Goal: Transaction & Acquisition: Obtain resource

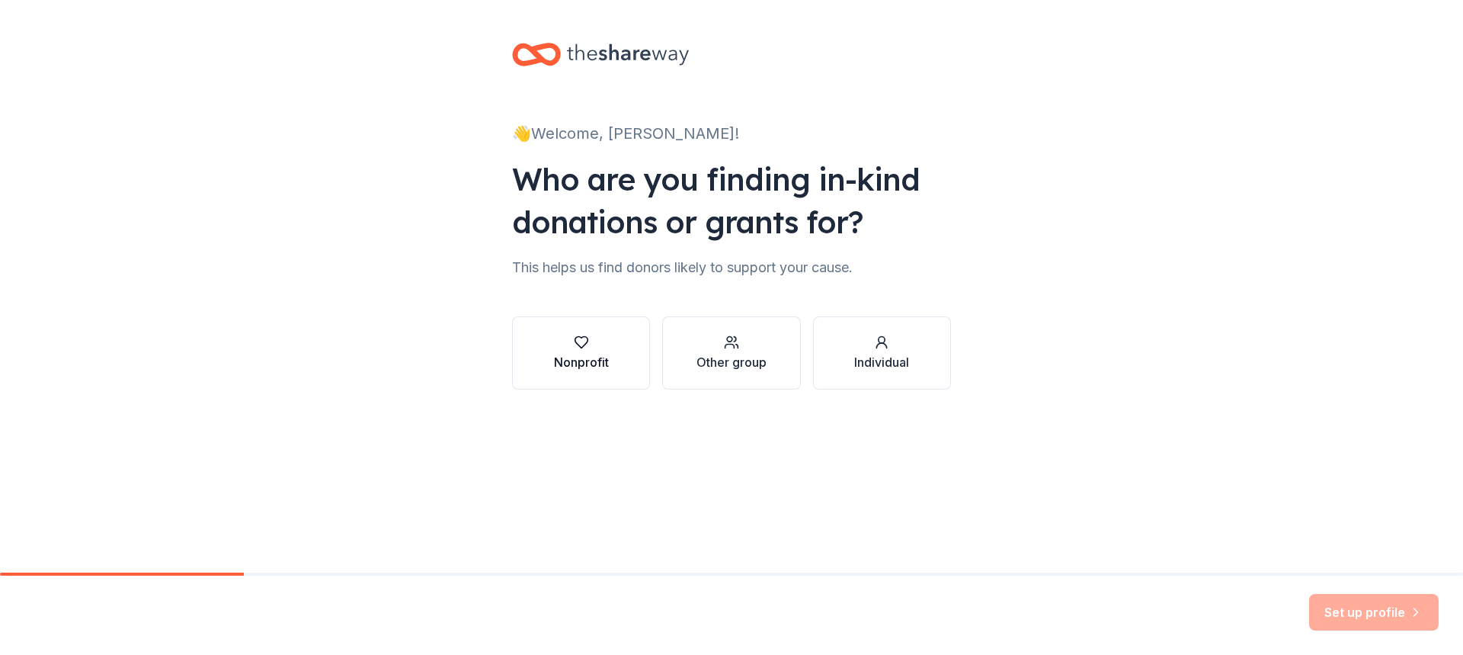
click at [594, 338] on div "button" at bounding box center [581, 342] width 55 height 15
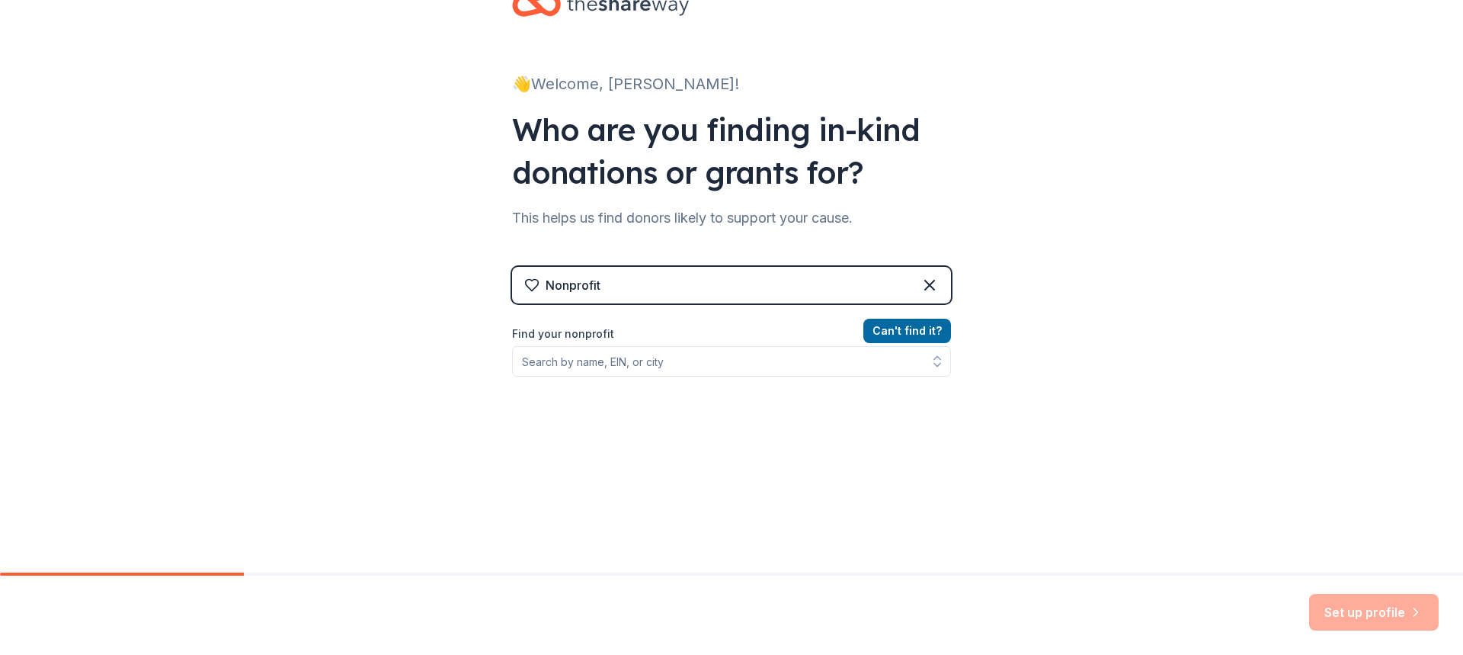
scroll to position [76, 0]
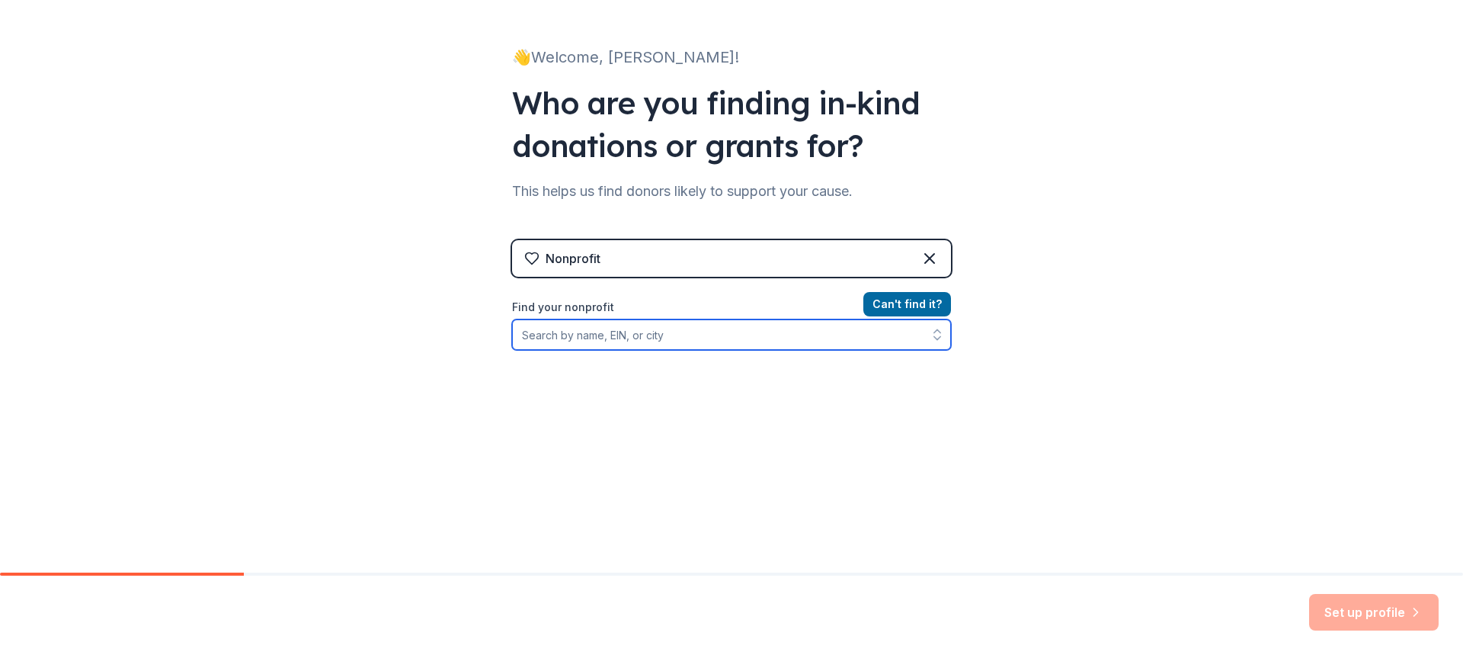
click at [826, 344] on input "Find your nonprofit" at bounding box center [731, 334] width 439 height 30
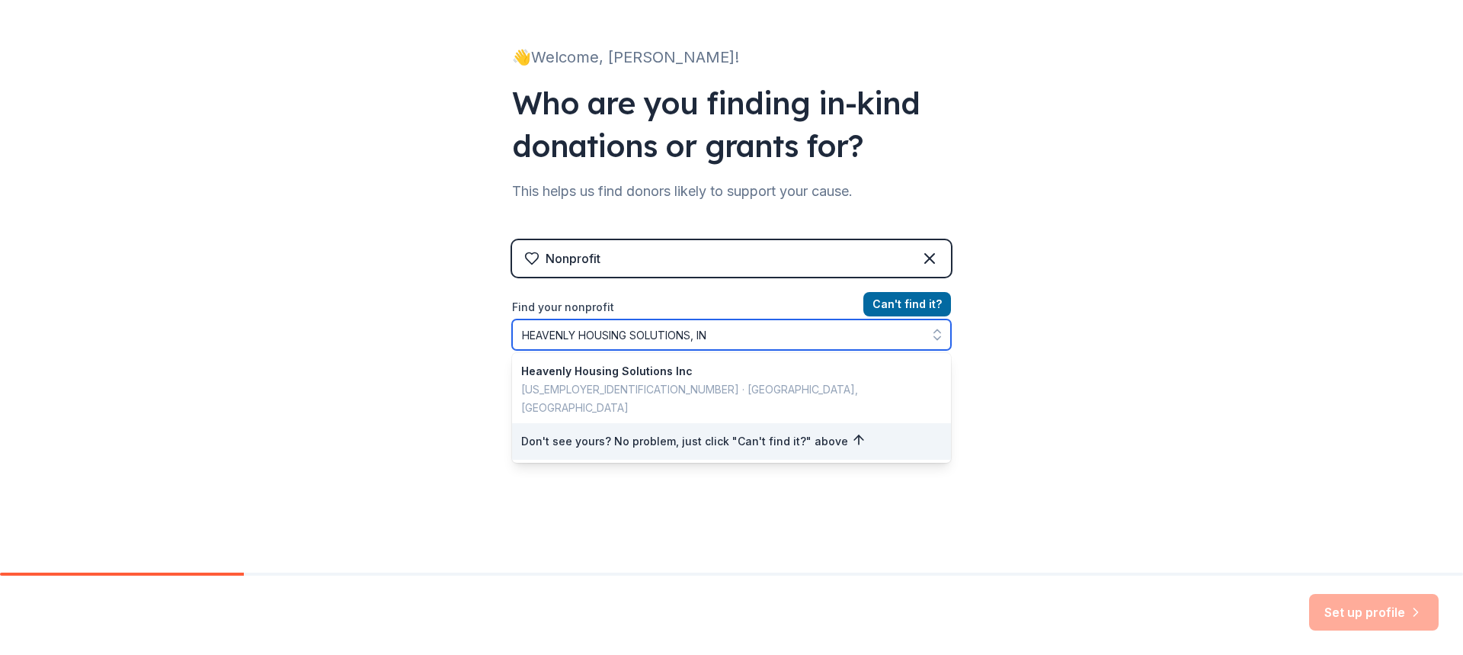
type input "HEAVENLY HOUSING SOLUTIONS, INC"
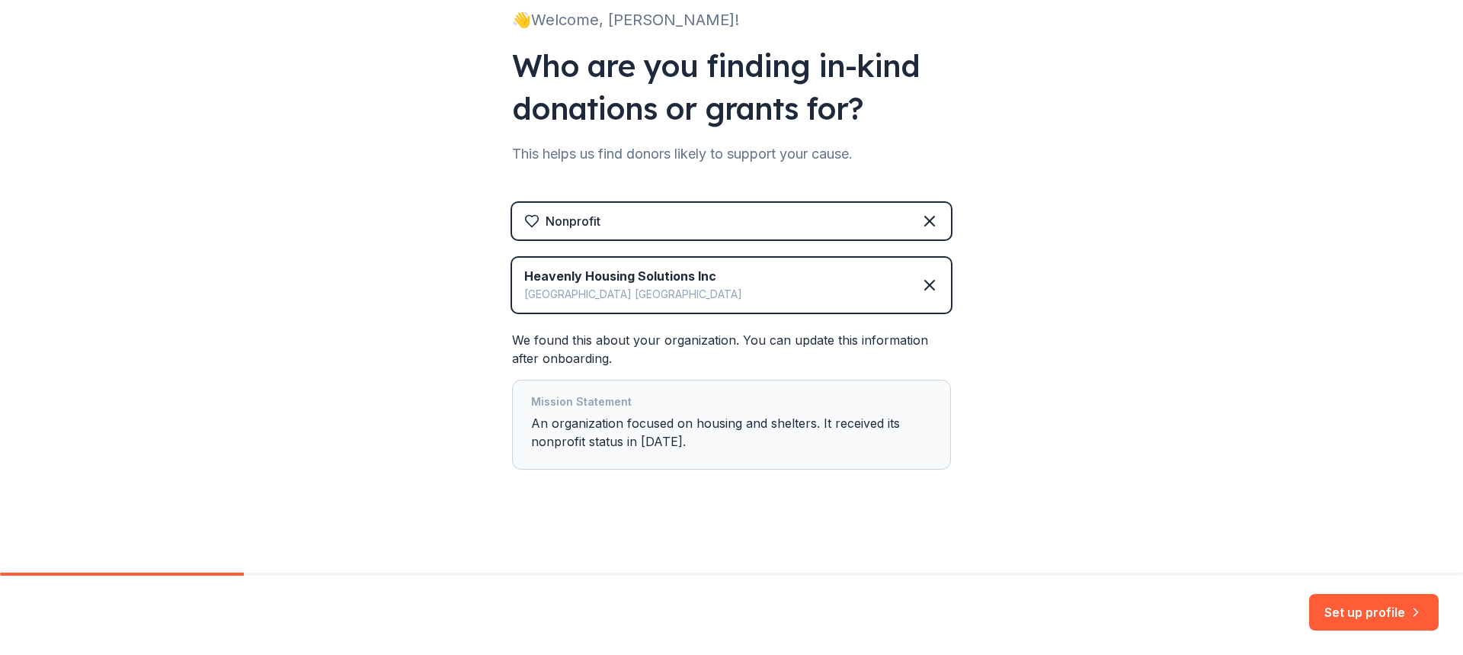
scroll to position [114, 0]
click at [1349, 608] on button "Set up profile" at bounding box center [1374, 612] width 130 height 37
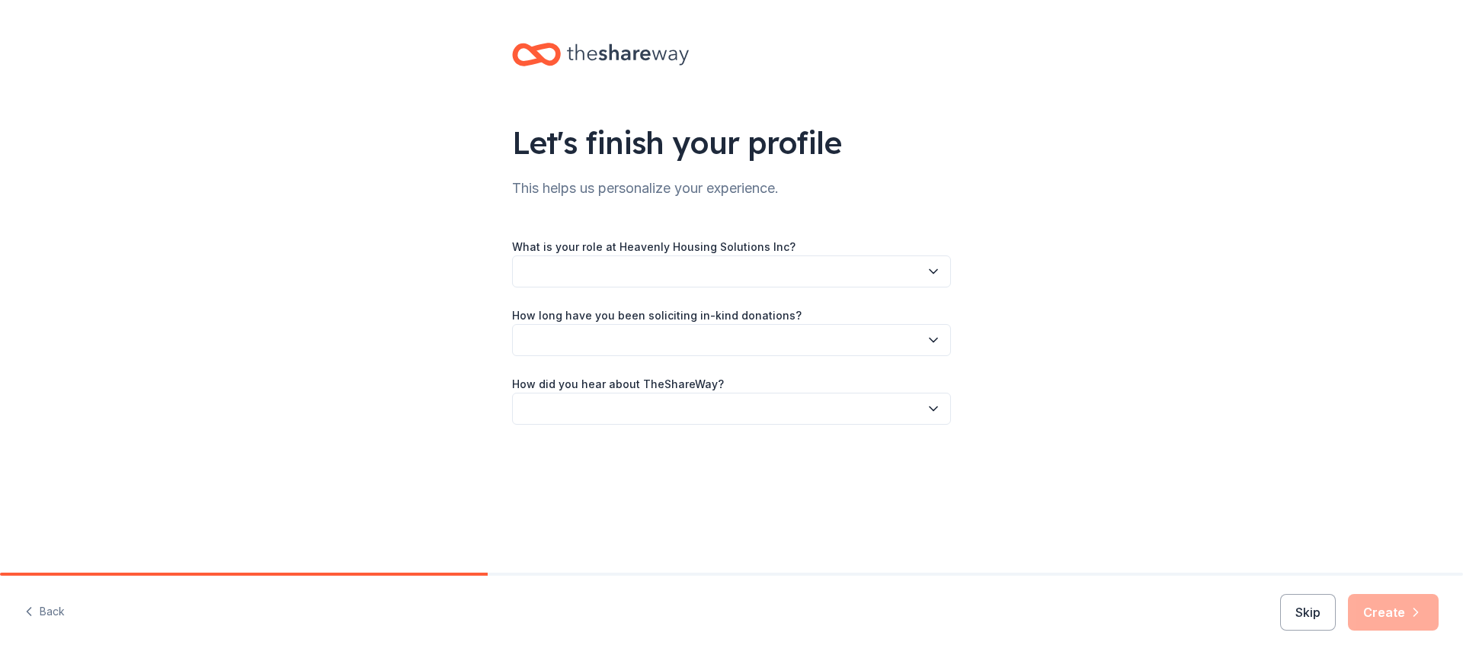
click at [933, 273] on icon "button" at bounding box center [934, 272] width 8 height 4
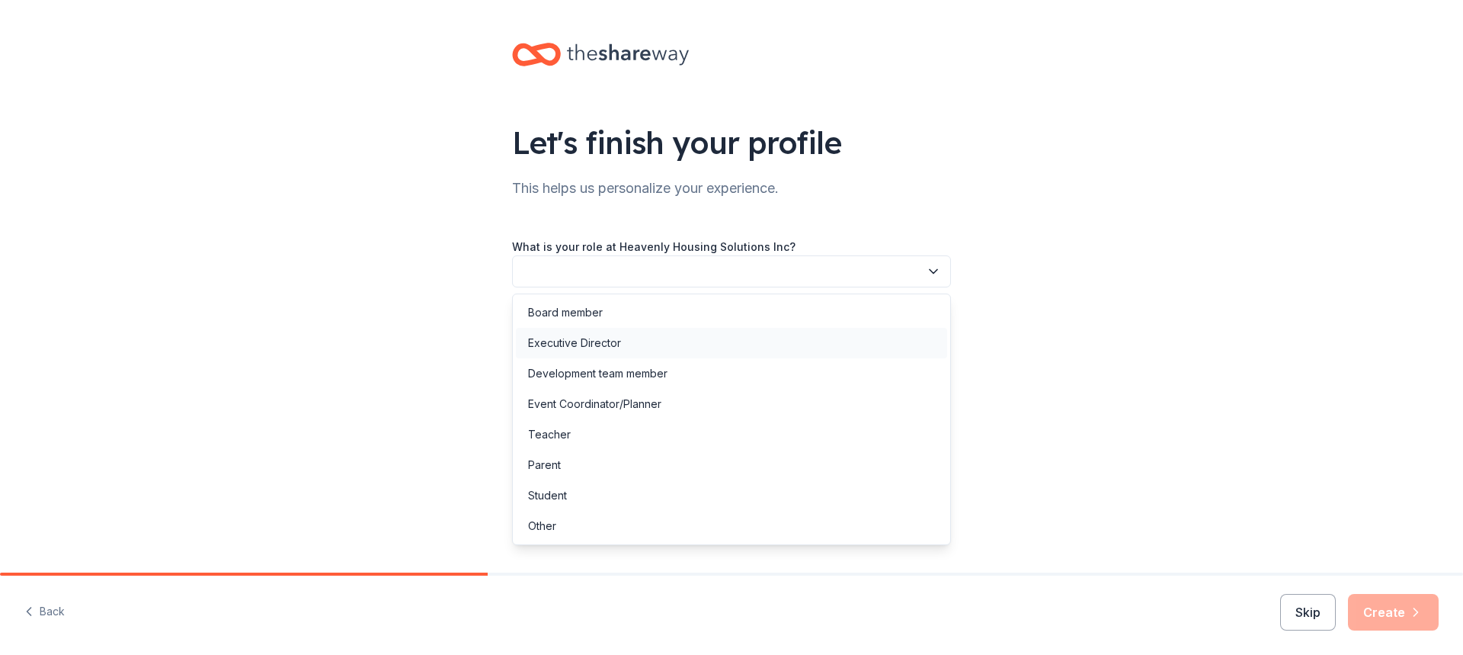
click at [571, 347] on div "Executive Director" at bounding box center [574, 343] width 93 height 18
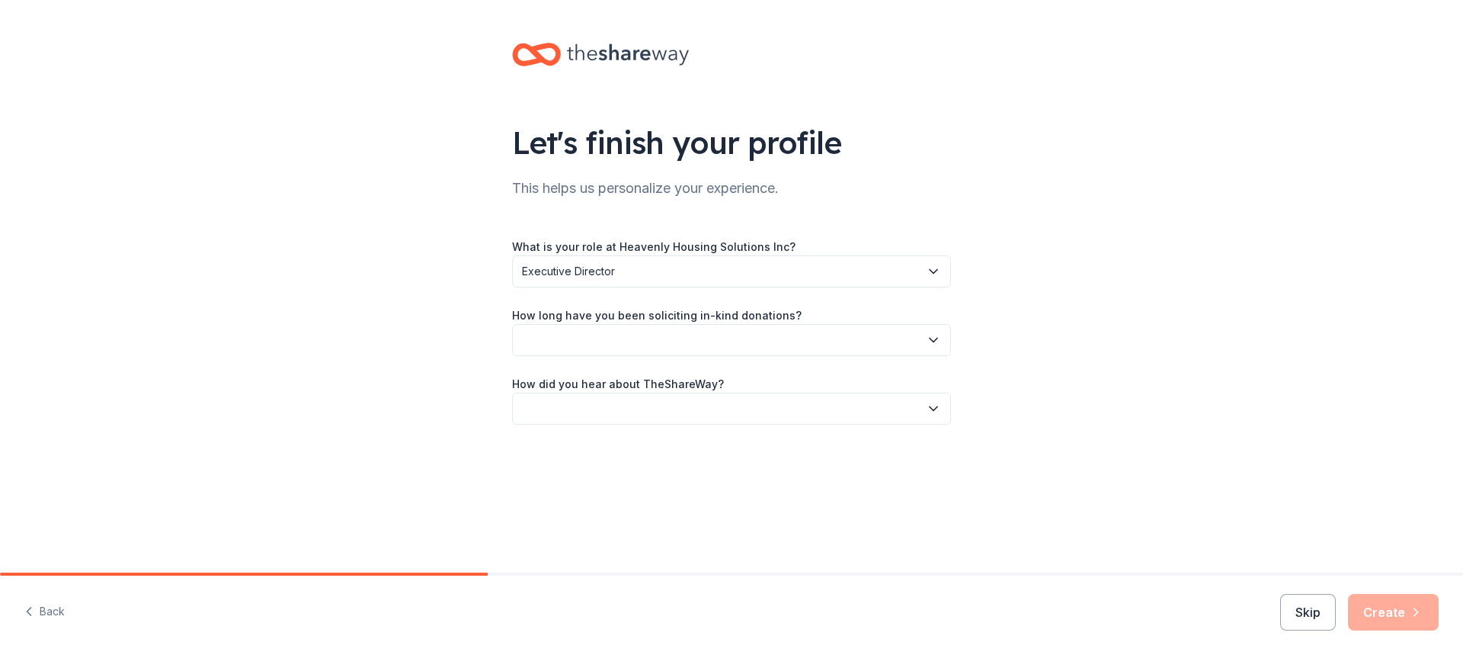
click at [627, 335] on button "button" at bounding box center [731, 340] width 439 height 32
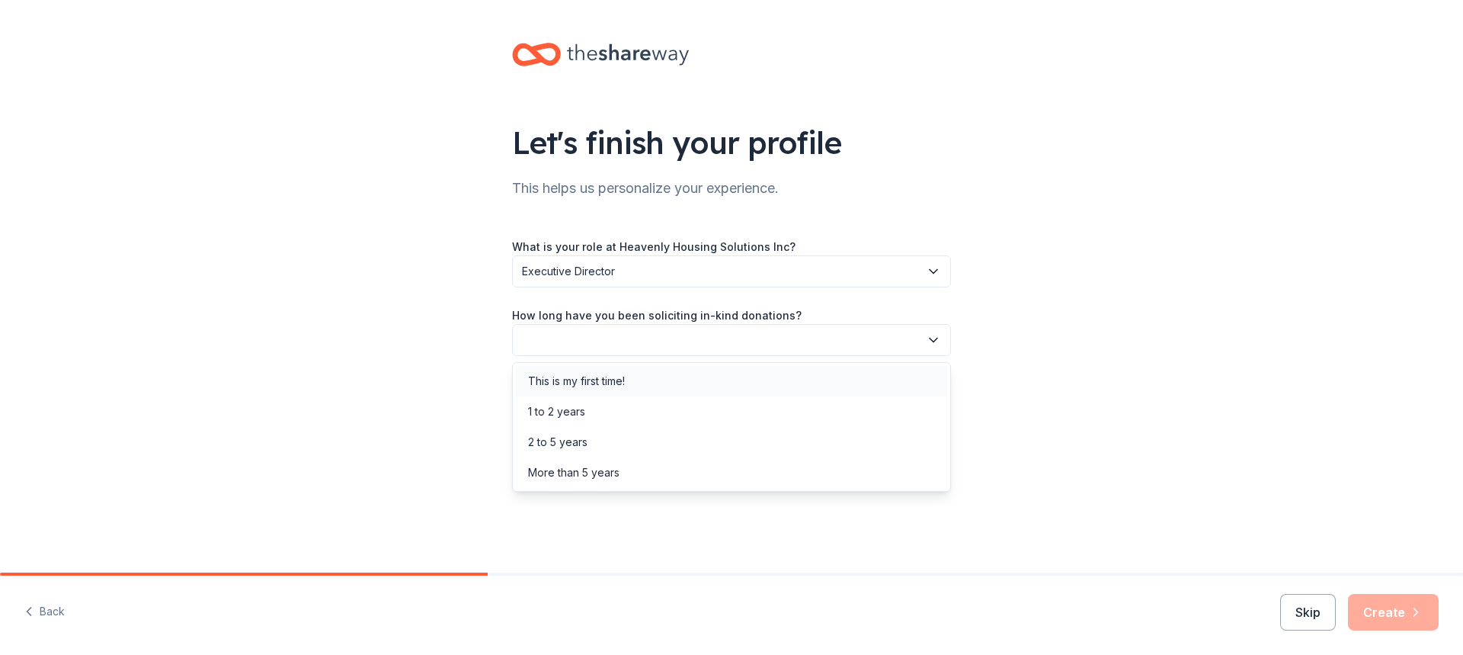
click at [603, 383] on div "This is my first time!" at bounding box center [576, 381] width 97 height 18
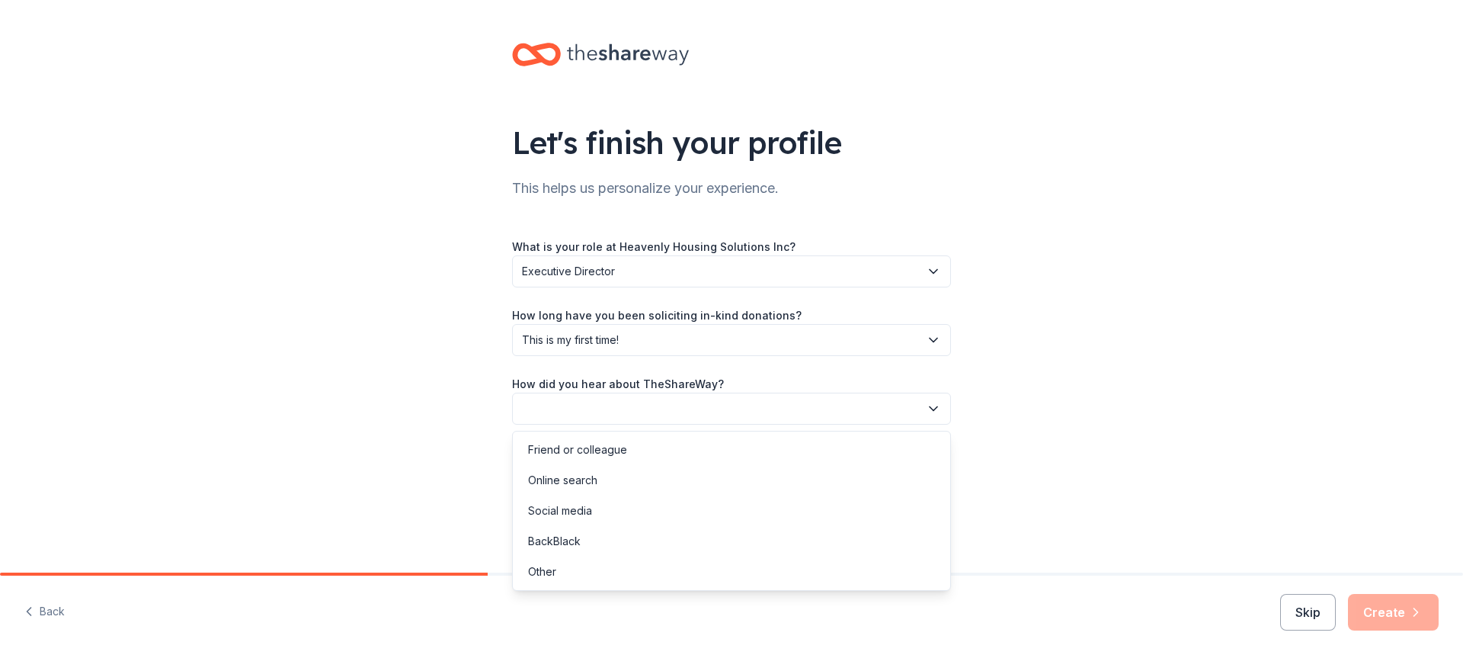
click at [638, 401] on button "button" at bounding box center [731, 408] width 439 height 32
click at [587, 479] on div "Online search" at bounding box center [562, 480] width 69 height 18
click at [1410, 611] on icon "button" at bounding box center [1415, 611] width 15 height 15
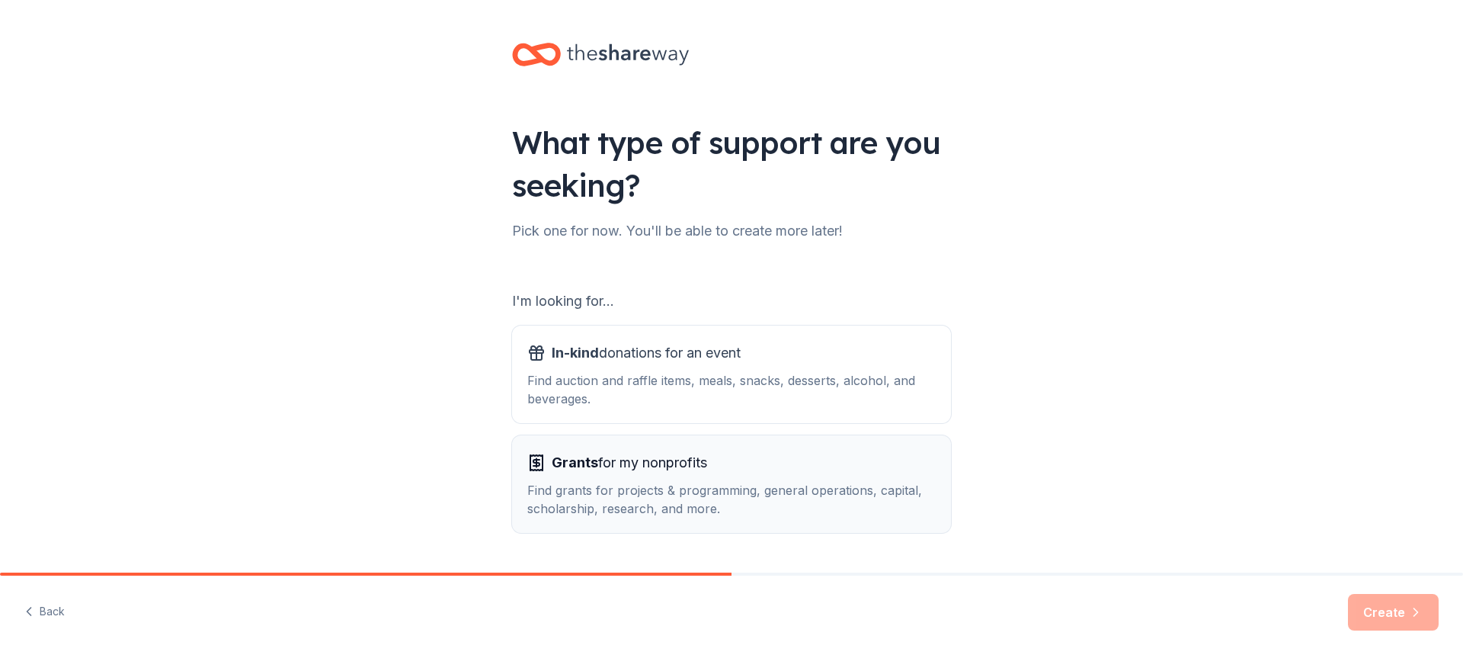
click at [628, 466] on span "Grants for my nonprofits" at bounding box center [629, 462] width 155 height 24
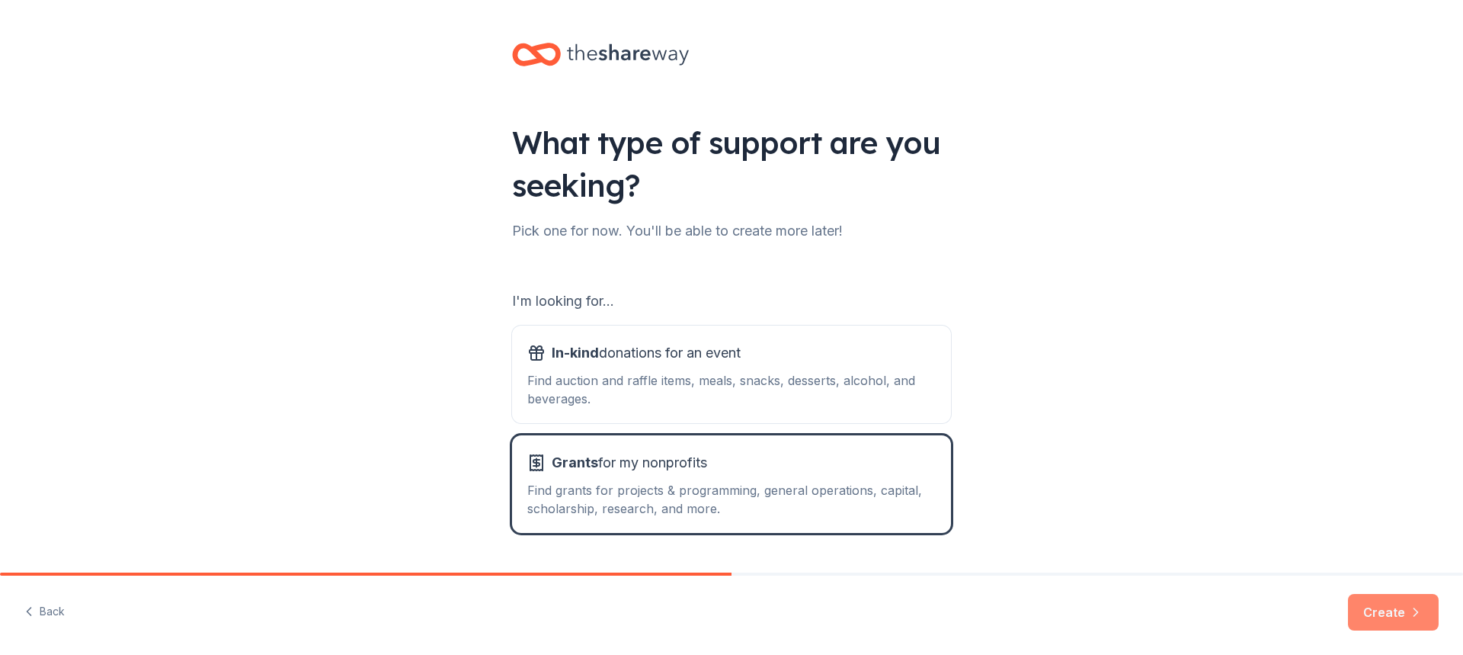
click at [1400, 614] on button "Create" at bounding box center [1393, 612] width 91 height 37
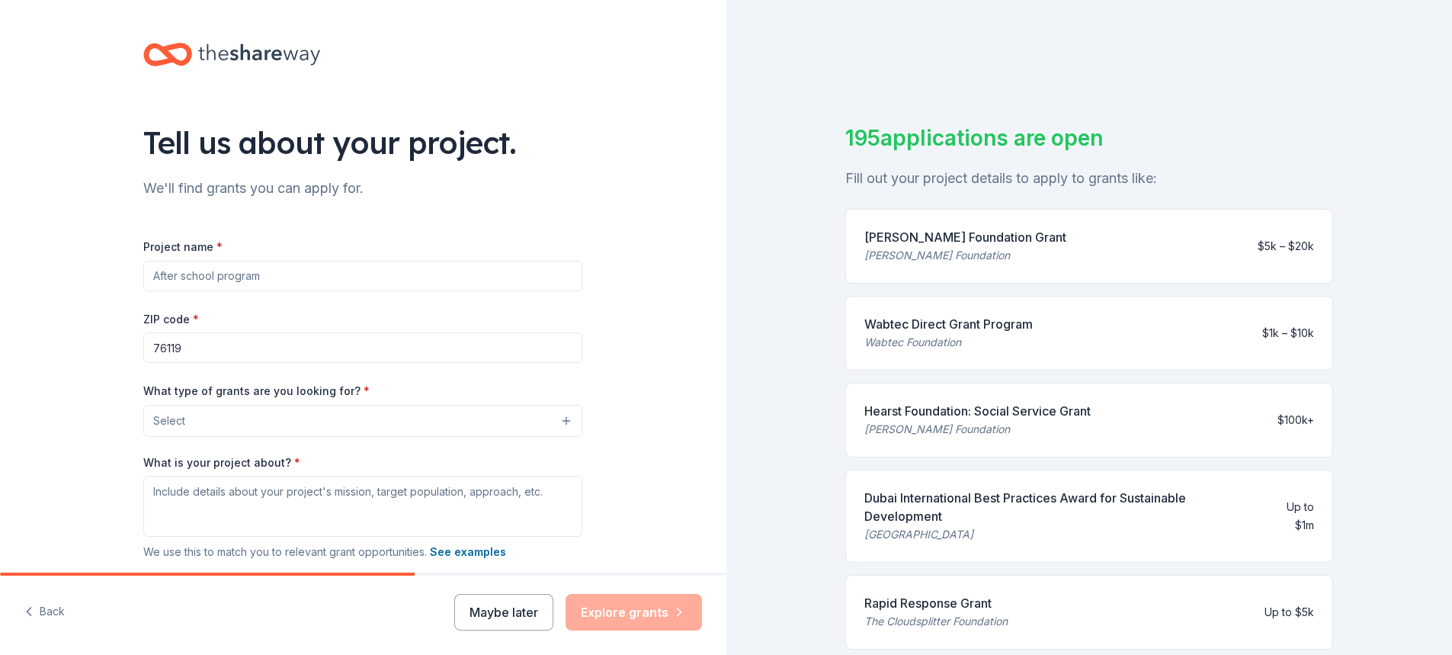
click at [245, 283] on input "Project name *" at bounding box center [362, 276] width 439 height 30
drag, startPoint x: 290, startPoint y: 283, endPoint x: 137, endPoint y: 271, distance: 152.8
click at [143, 271] on input "Project name *" at bounding box center [362, 276] width 439 height 30
type input "s"
type input "Sustainable housing for the homeless or displaced"
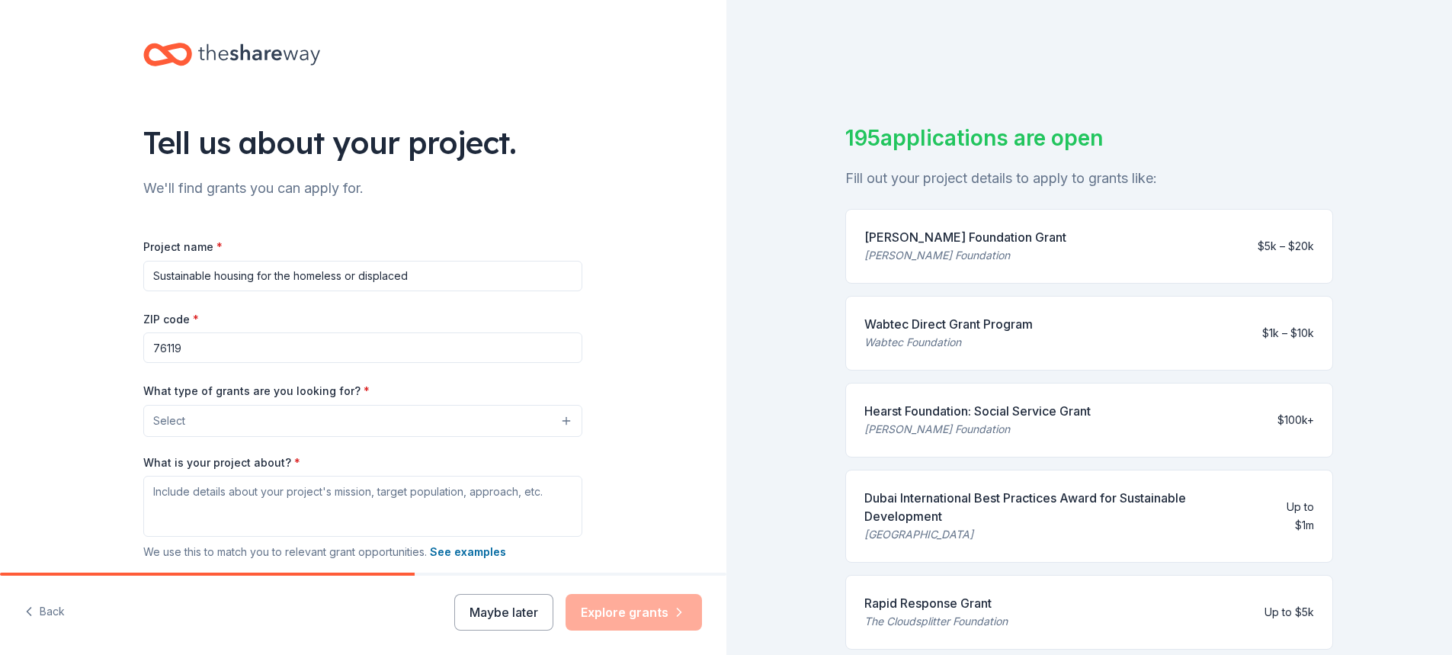
click at [187, 355] on input "76119" at bounding box center [362, 347] width 439 height 30
drag, startPoint x: 225, startPoint y: 334, endPoint x: 133, endPoint y: 337, distance: 92.3
click at [133, 337] on div "Tell us about your project. We'll find grants you can apply for. Project name *…" at bounding box center [363, 364] width 488 height 728
type input "76105"
drag, startPoint x: 607, startPoint y: 406, endPoint x: 576, endPoint y: 419, distance: 33.1
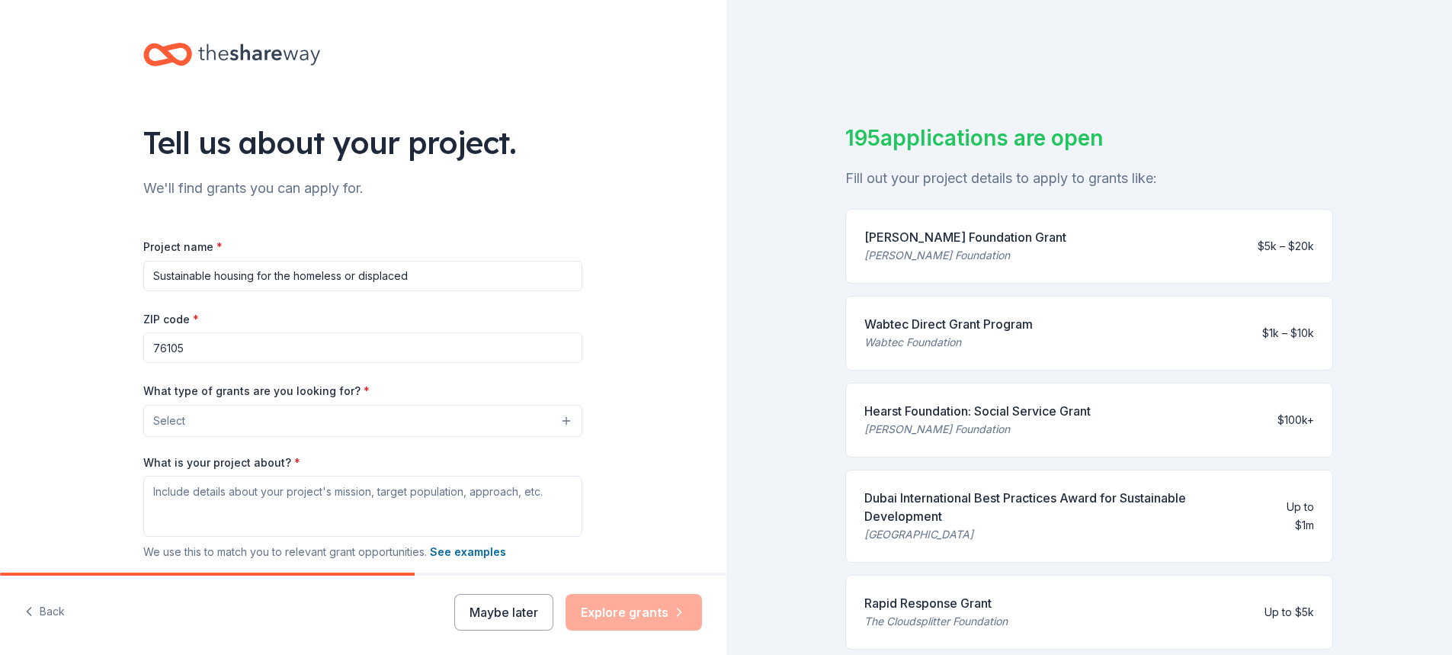
click at [607, 408] on div "Tell us about your project. We'll find grants you can apply for. Project name *…" at bounding box center [363, 364] width 726 height 728
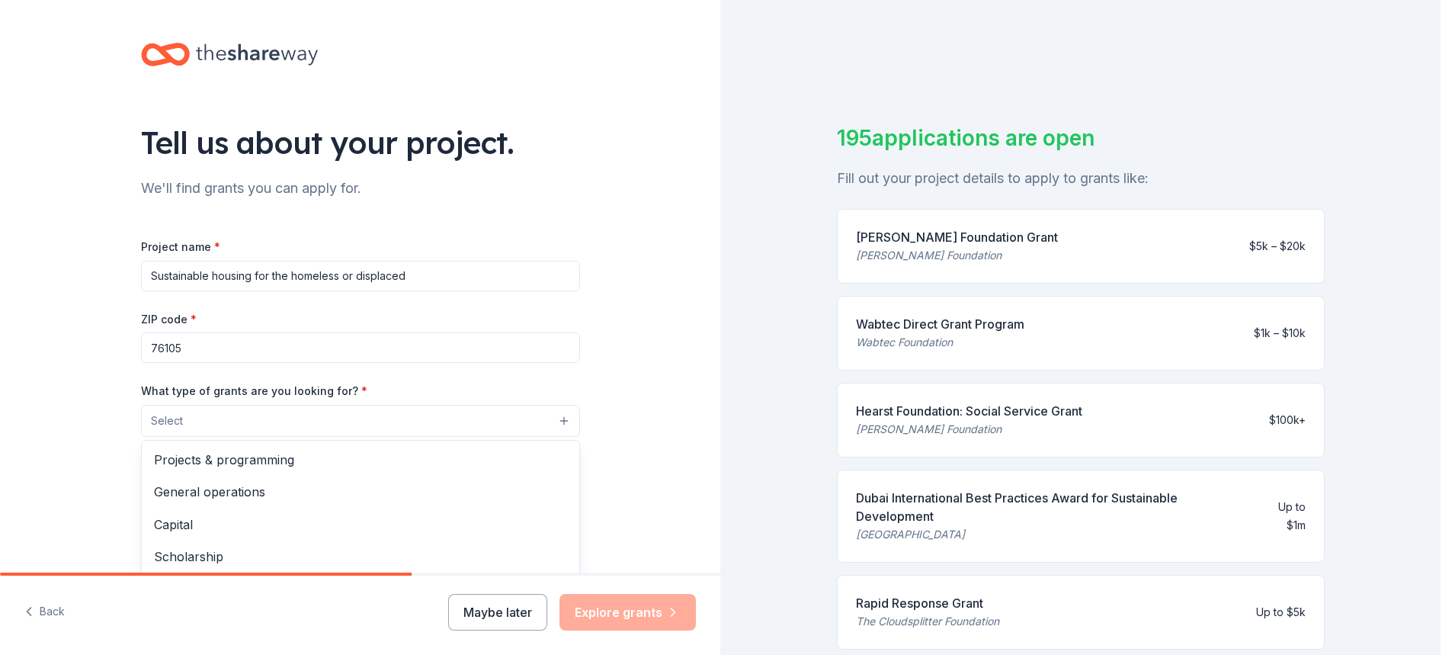
click at [232, 421] on button "Select" at bounding box center [360, 421] width 439 height 32
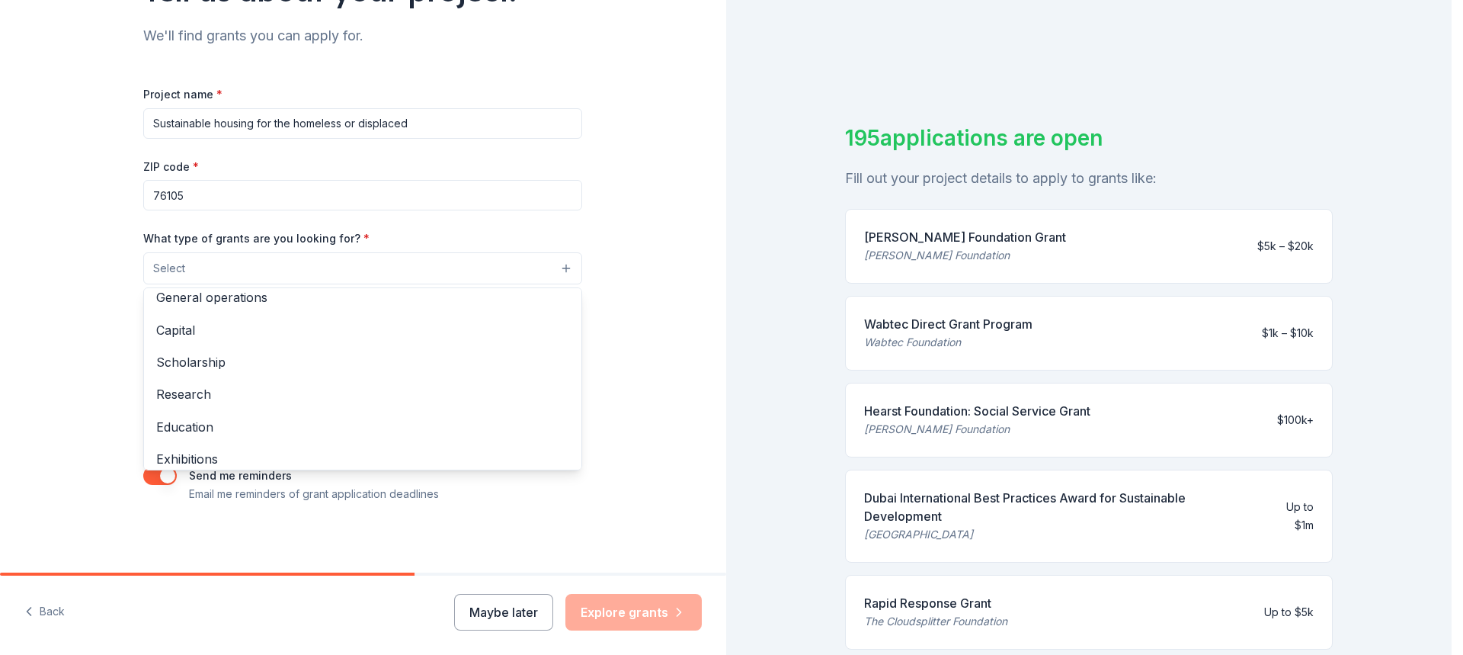
scroll to position [27, 0]
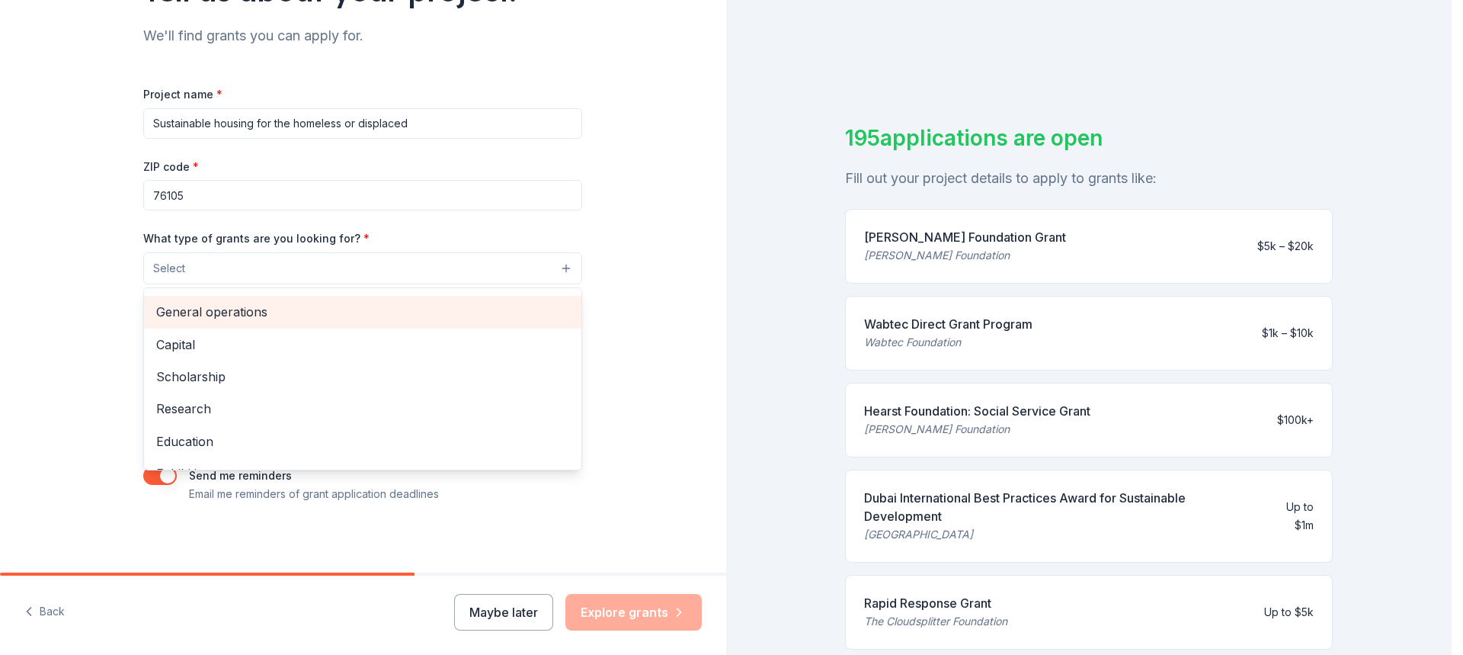
click at [232, 310] on span "General operations" at bounding box center [362, 312] width 413 height 20
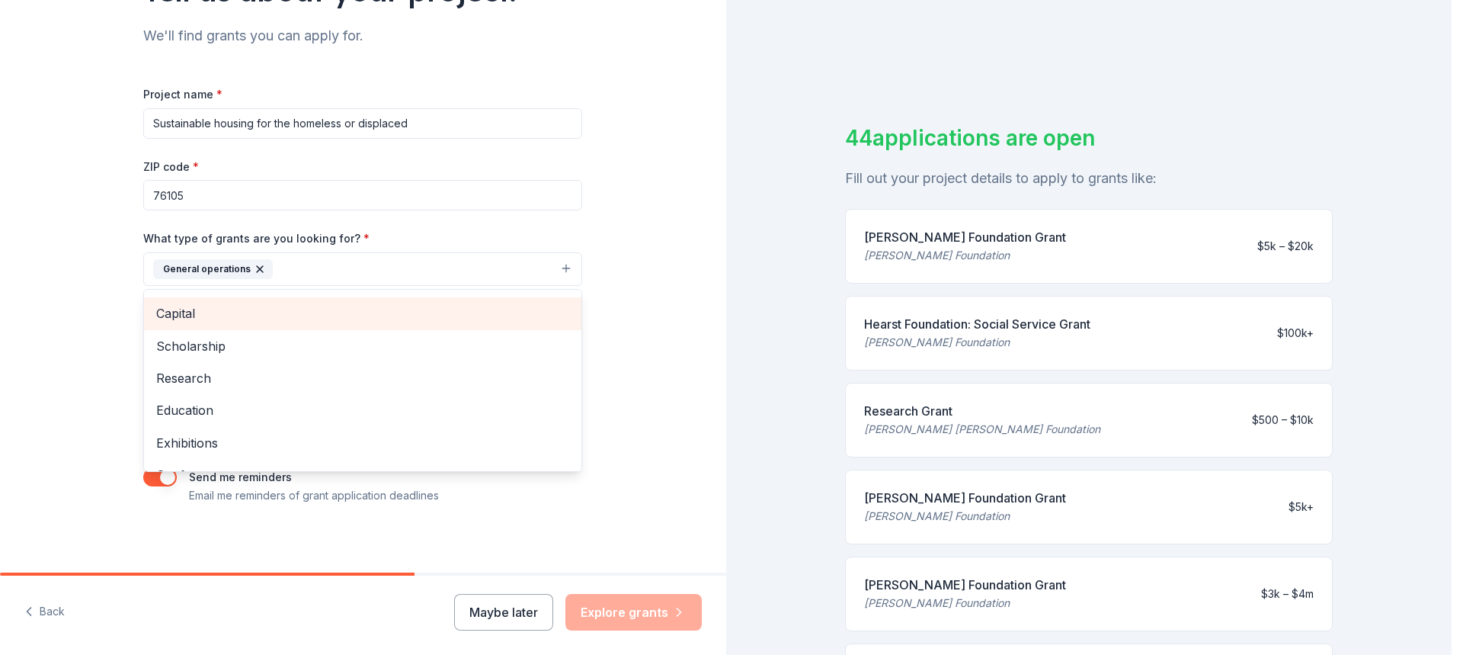
click at [176, 309] on span "Capital" at bounding box center [362, 313] width 413 height 20
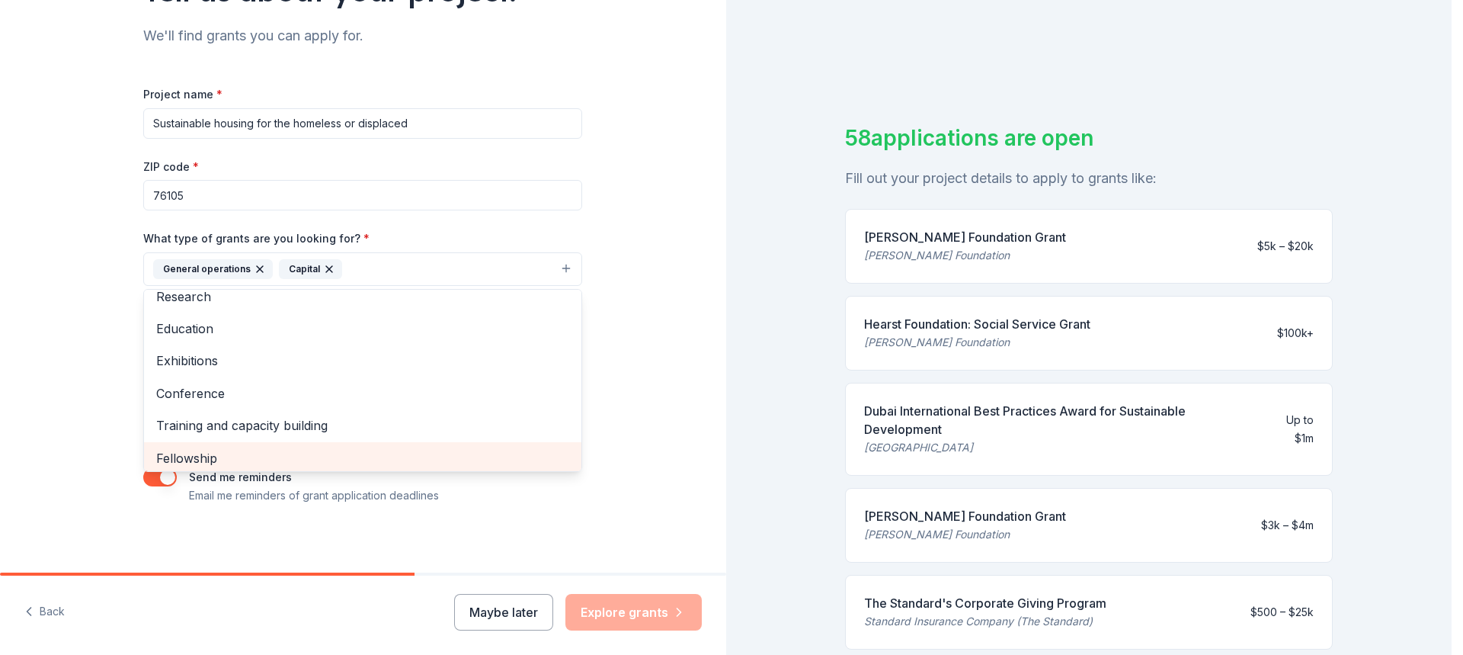
scroll to position [104, 0]
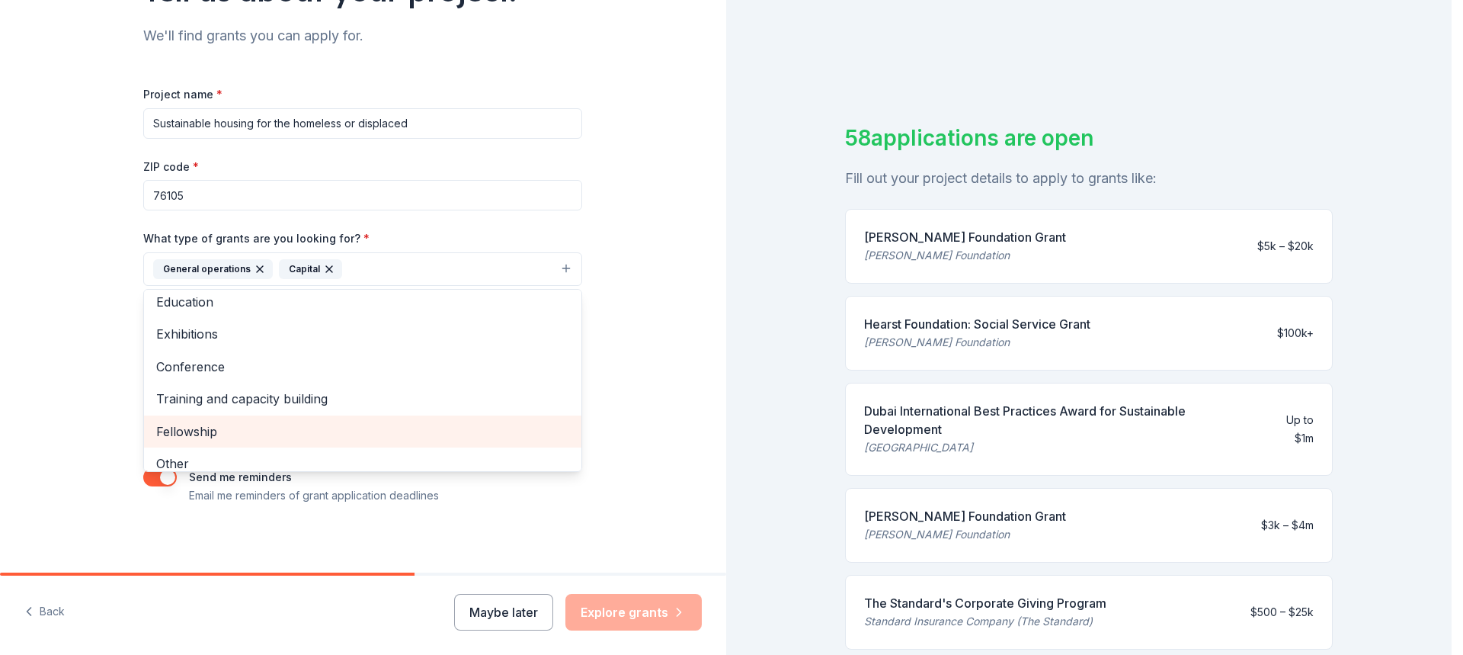
drag, startPoint x: 195, startPoint y: 429, endPoint x: 316, endPoint y: 479, distance: 131.2
click at [195, 429] on span "Fellowship" at bounding box center [362, 431] width 413 height 20
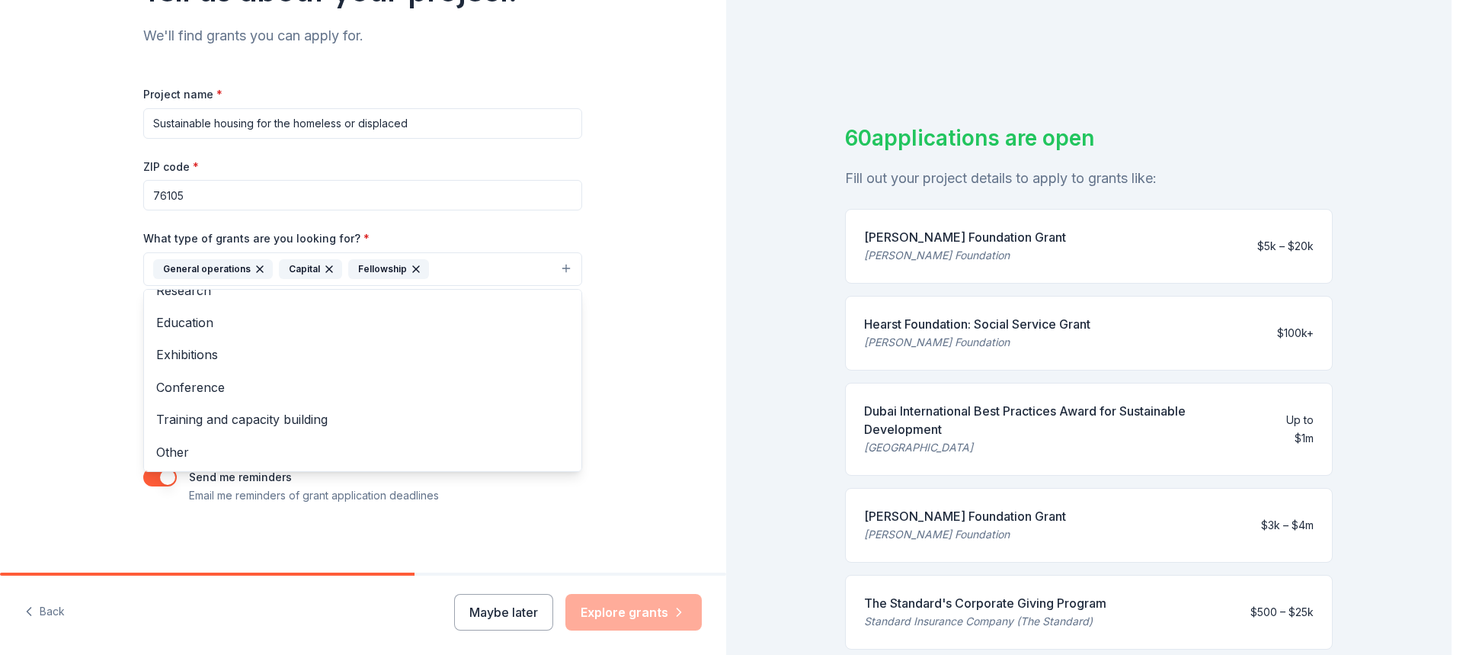
click at [993, 240] on div "Tell us about your project. We'll find grants you can apply for. Project name *…" at bounding box center [726, 327] width 1452 height 655
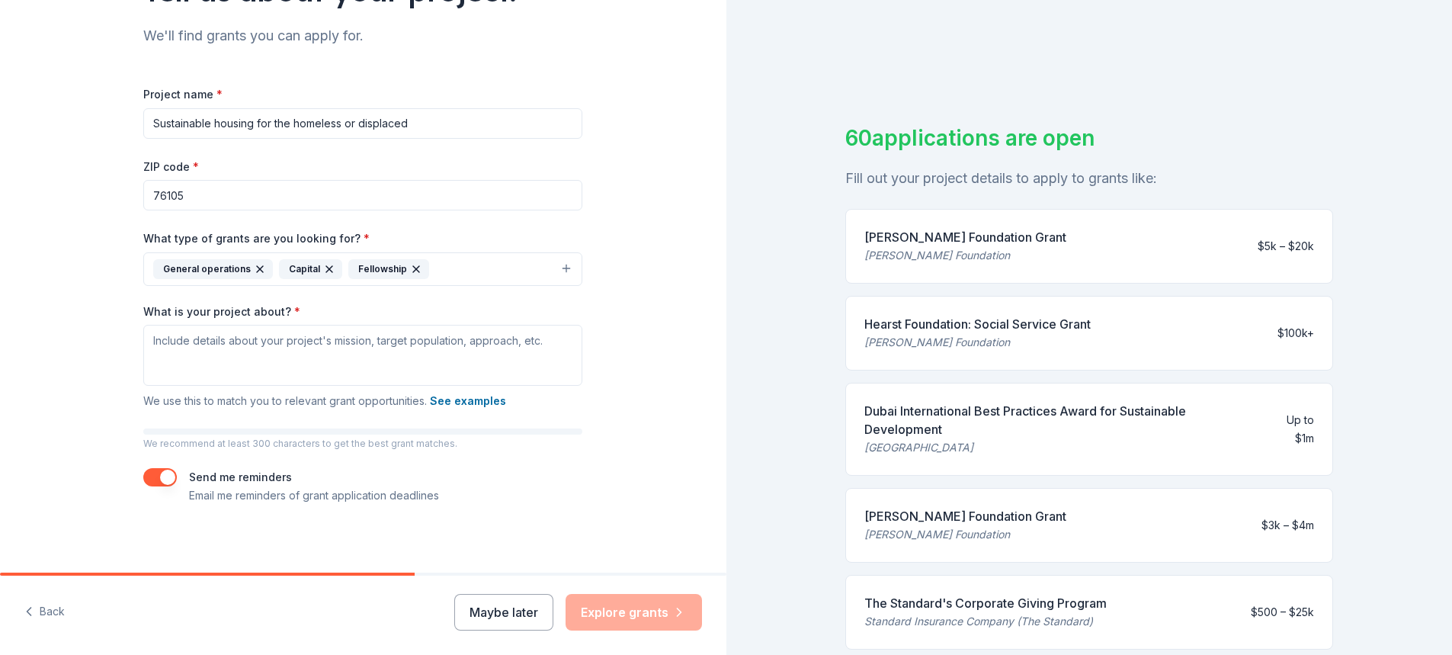
click at [943, 257] on div "[PERSON_NAME] Foundation" at bounding box center [965, 255] width 202 height 18
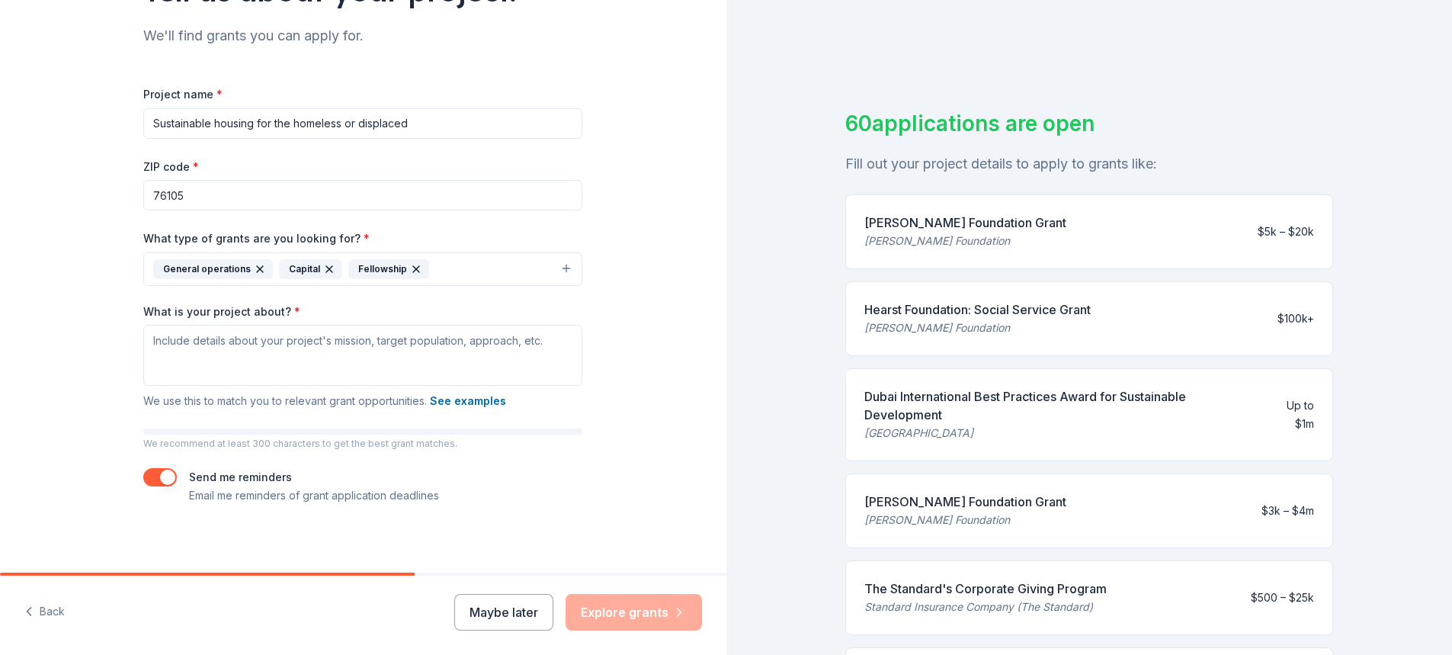
scroll to position [0, 0]
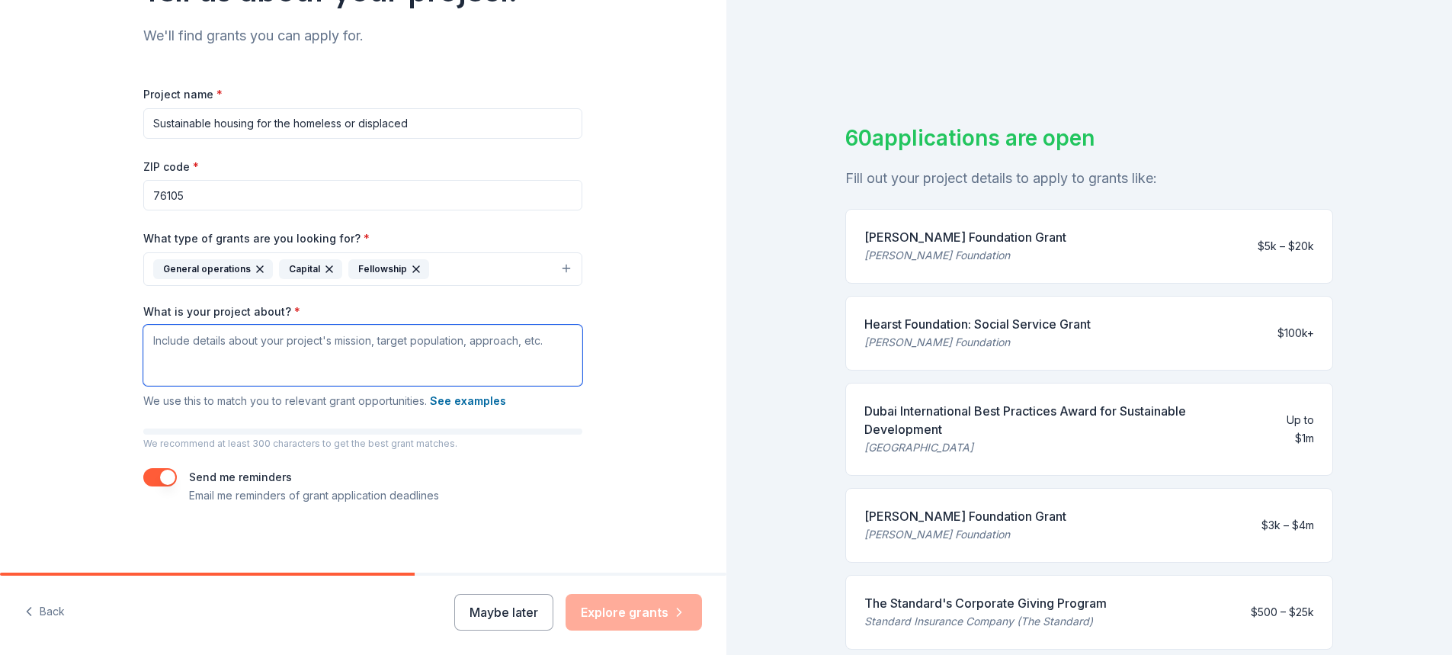
click at [152, 347] on textarea "What is your project about? *" at bounding box center [362, 355] width 439 height 61
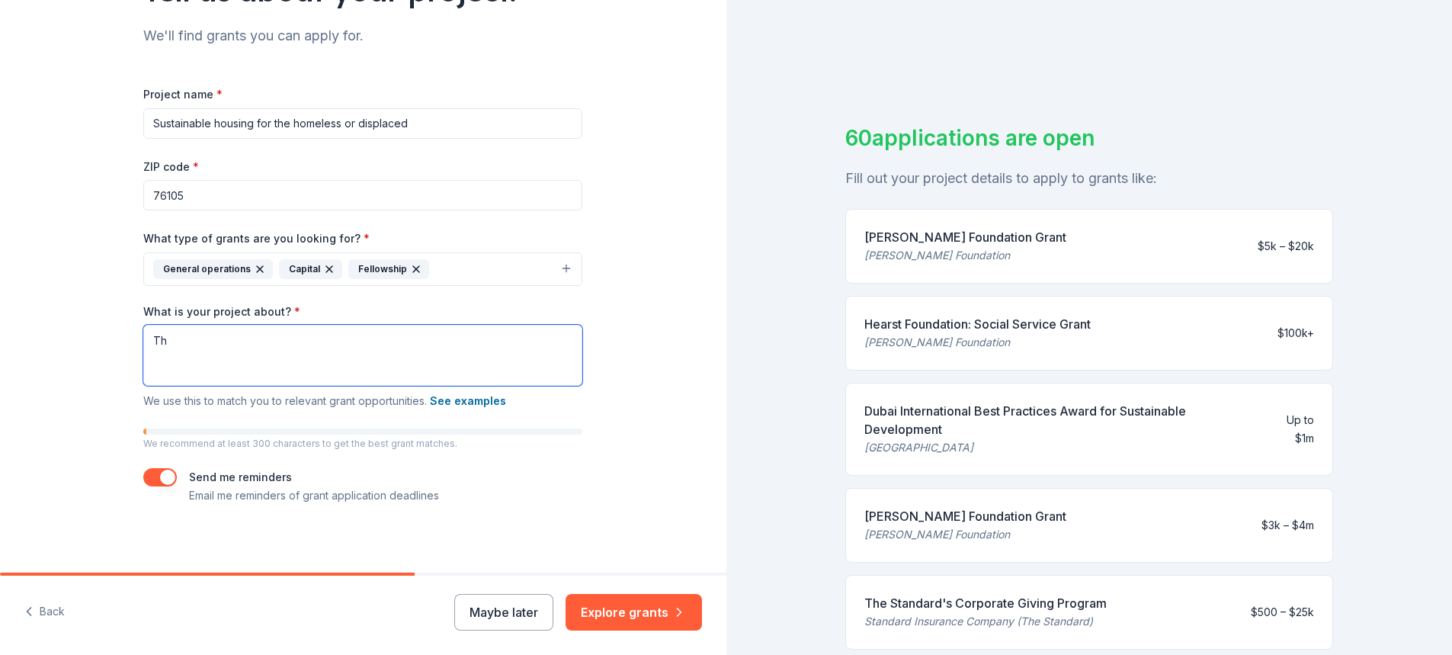
type textarea "T"
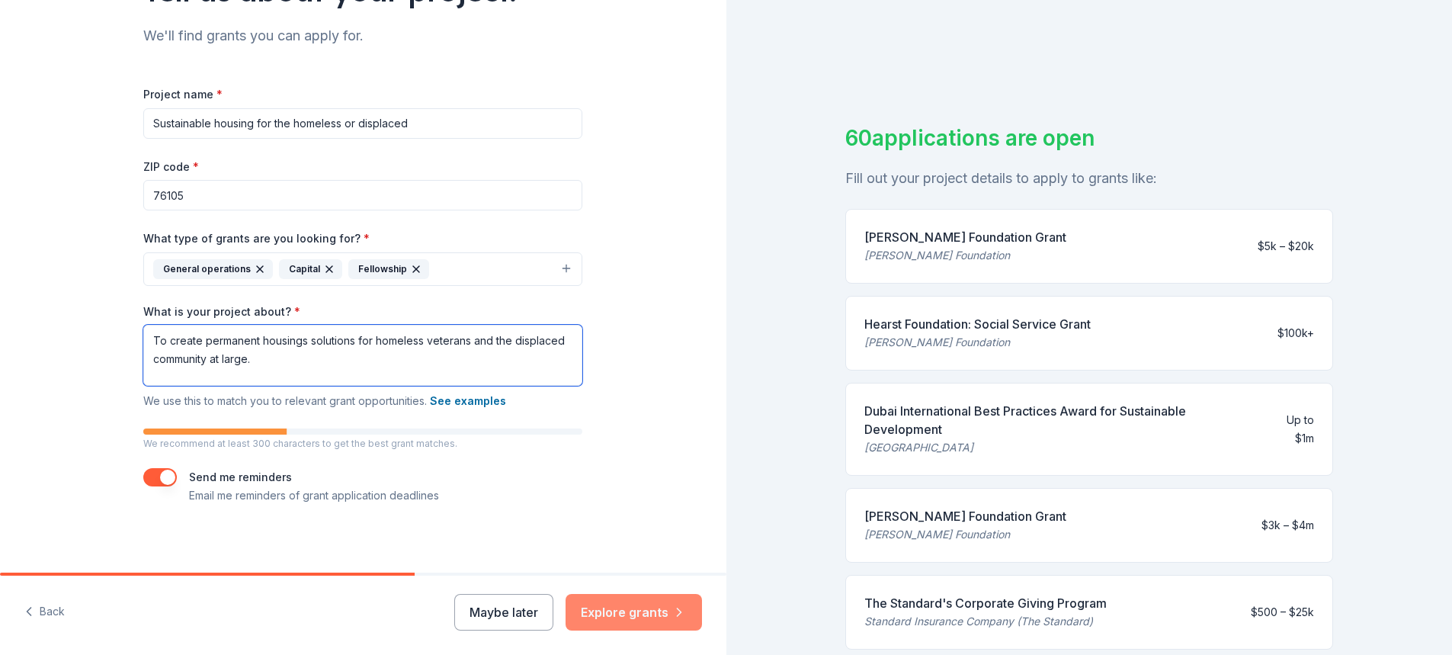
type textarea "To create permanent housings solutions for homeless veterans and the displaced …"
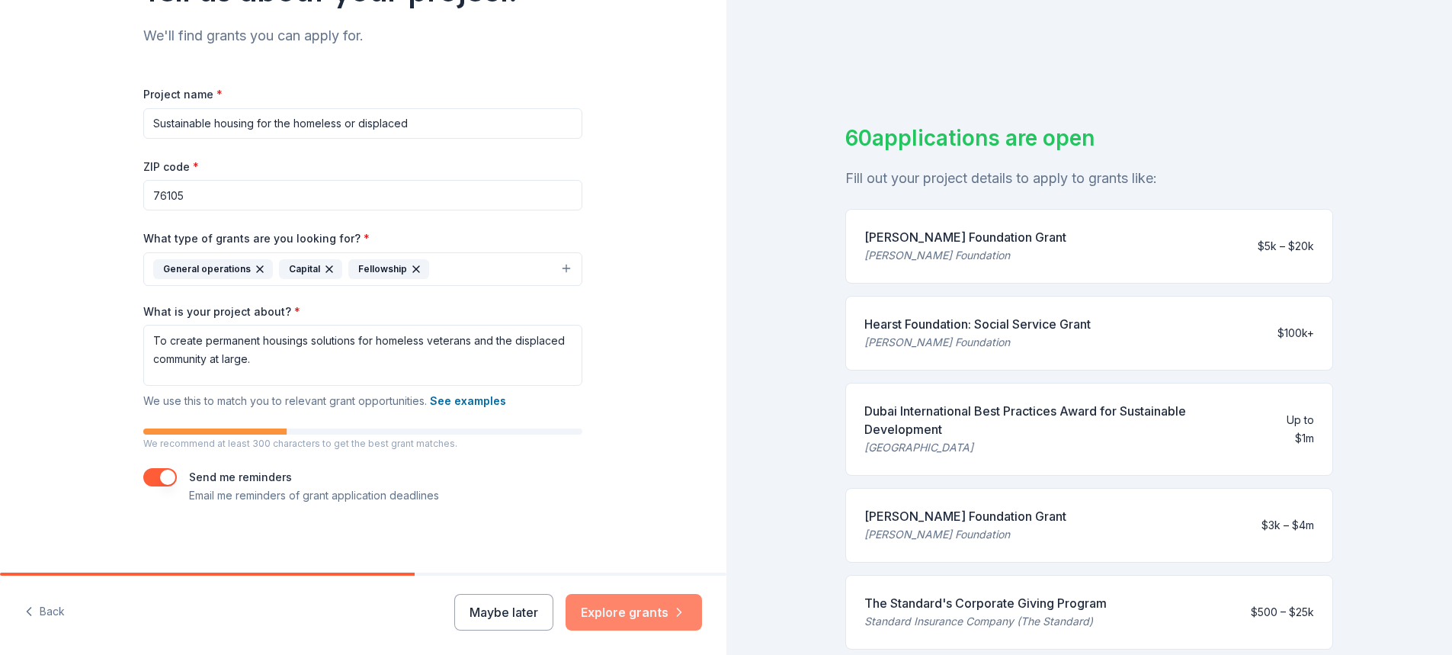
click at [604, 606] on button "Explore grants" at bounding box center [633, 612] width 136 height 37
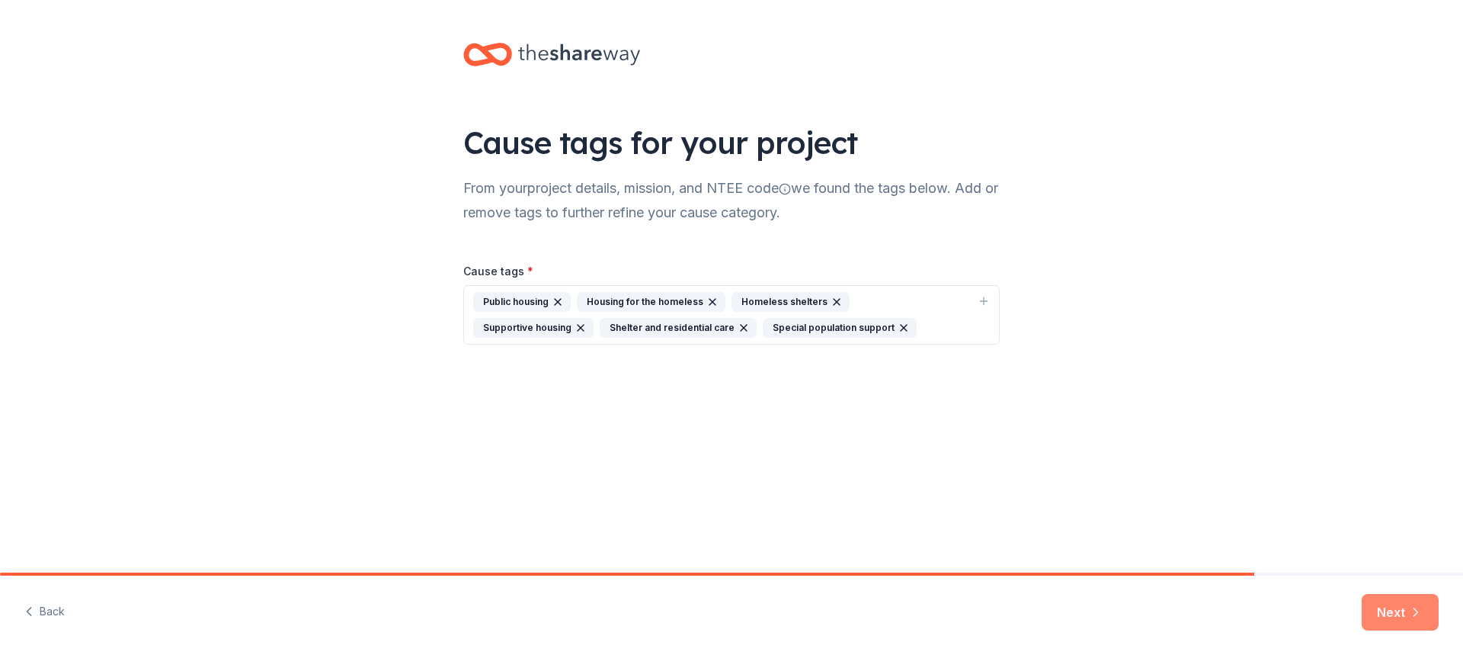
click at [1415, 612] on icon "button" at bounding box center [1415, 611] width 15 height 15
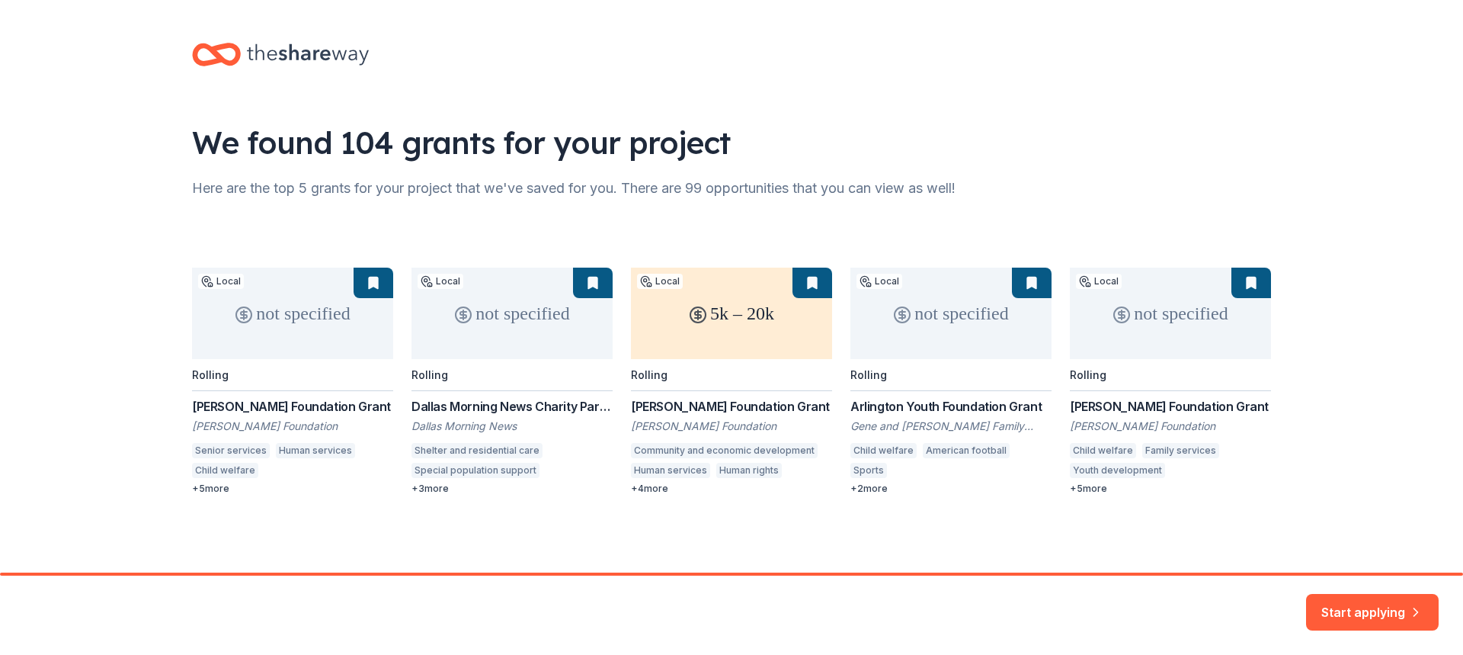
click at [234, 447] on div "not specified Local Rolling Carter Foundation Grant Amon G. Carter Foundation S…" at bounding box center [731, 380] width 1079 height 227
click at [317, 309] on div "not specified Local Rolling Carter Foundation Grant Amon G. Carter Foundation S…" at bounding box center [731, 380] width 1079 height 227
click at [238, 399] on div "not specified Local Rolling Carter Foundation Grant Amon G. Carter Foundation S…" at bounding box center [731, 380] width 1079 height 227
click at [1359, 606] on button "Start applying" at bounding box center [1372, 602] width 133 height 37
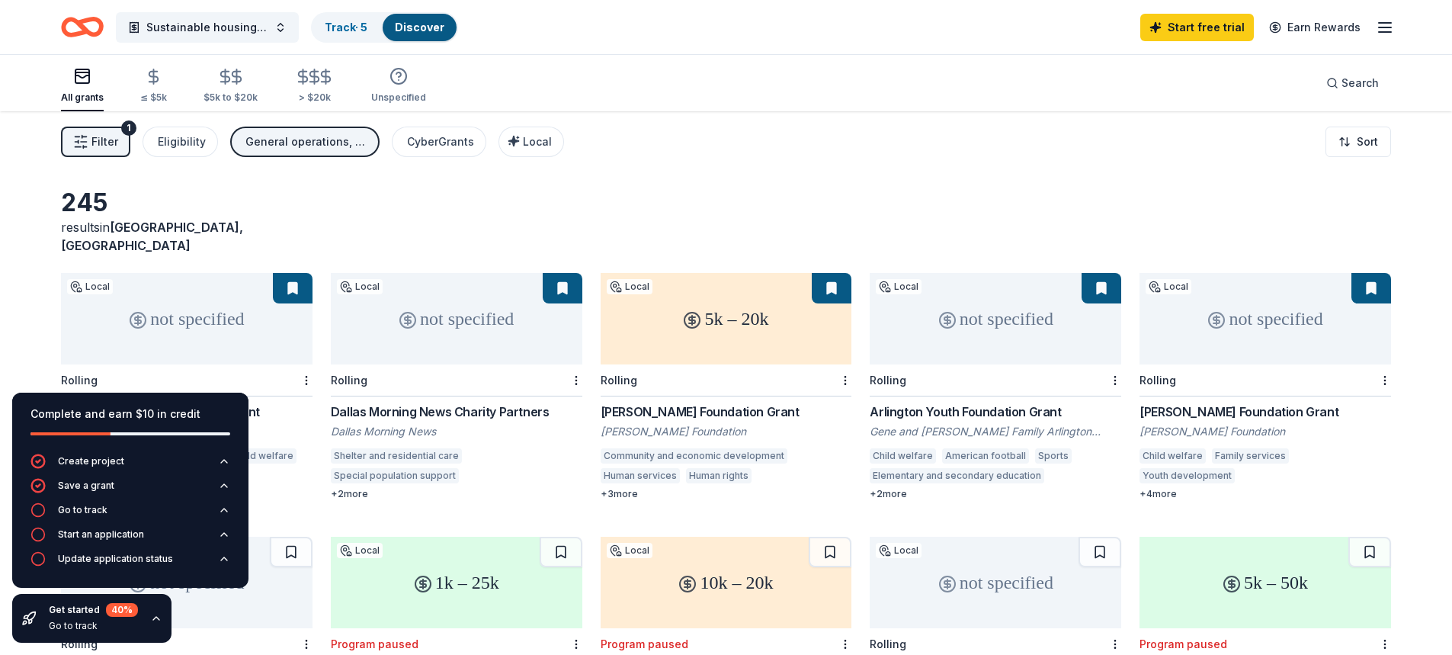
click at [189, 321] on div "not specified" at bounding box center [186, 318] width 251 height 91
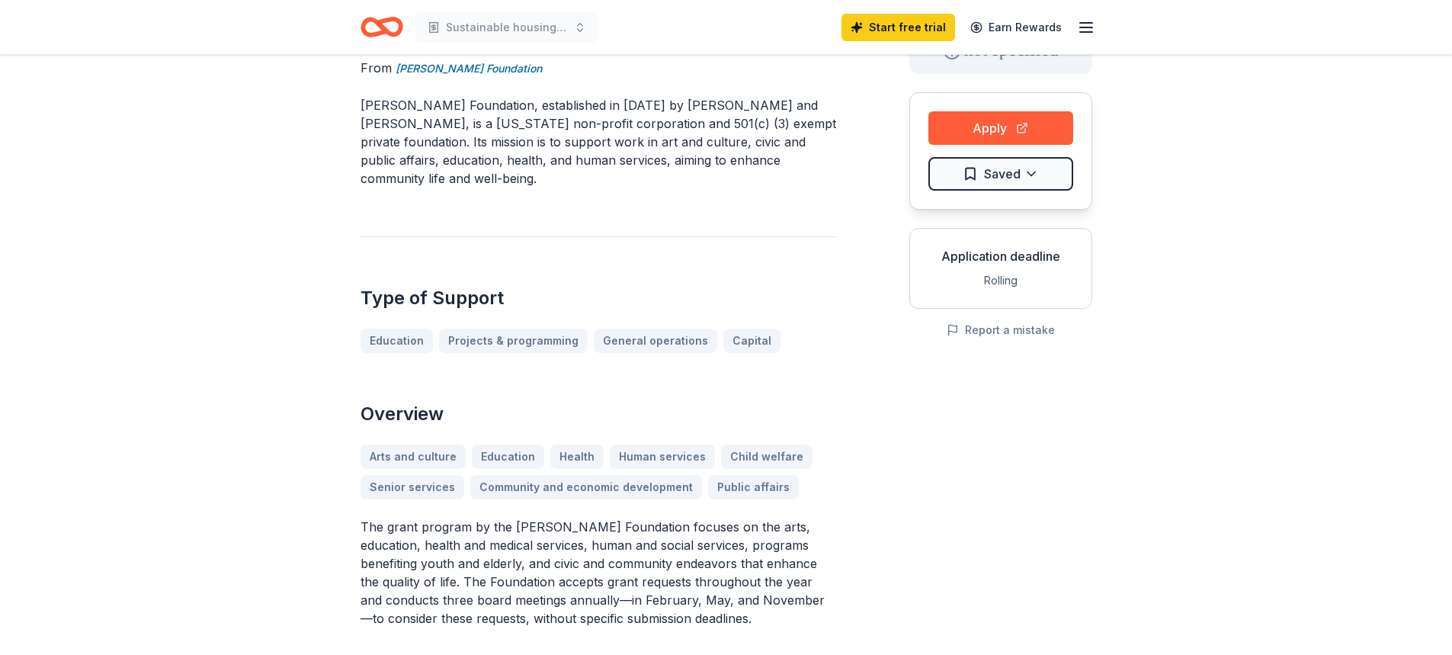
scroll to position [152, 0]
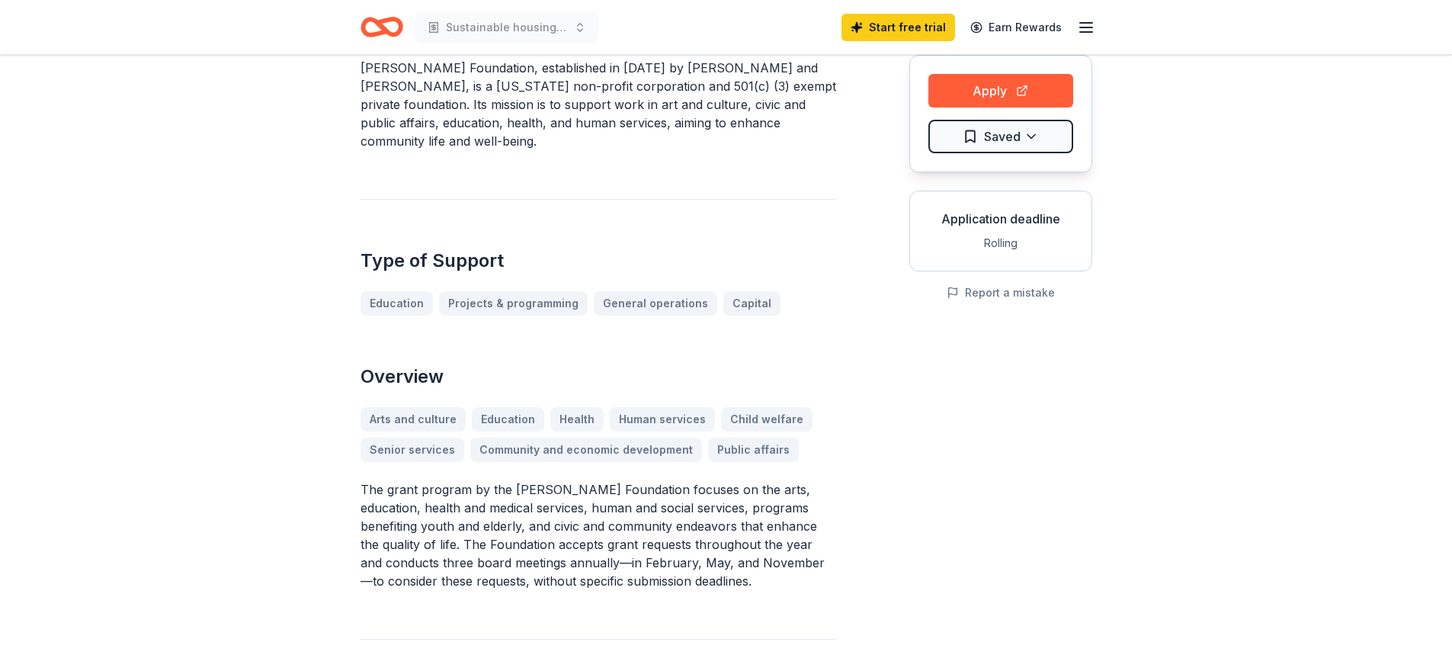
click at [408, 412] on div "Arts and culture Education Health Human services Child welfare Senior services …" at bounding box center [597, 434] width 475 height 55
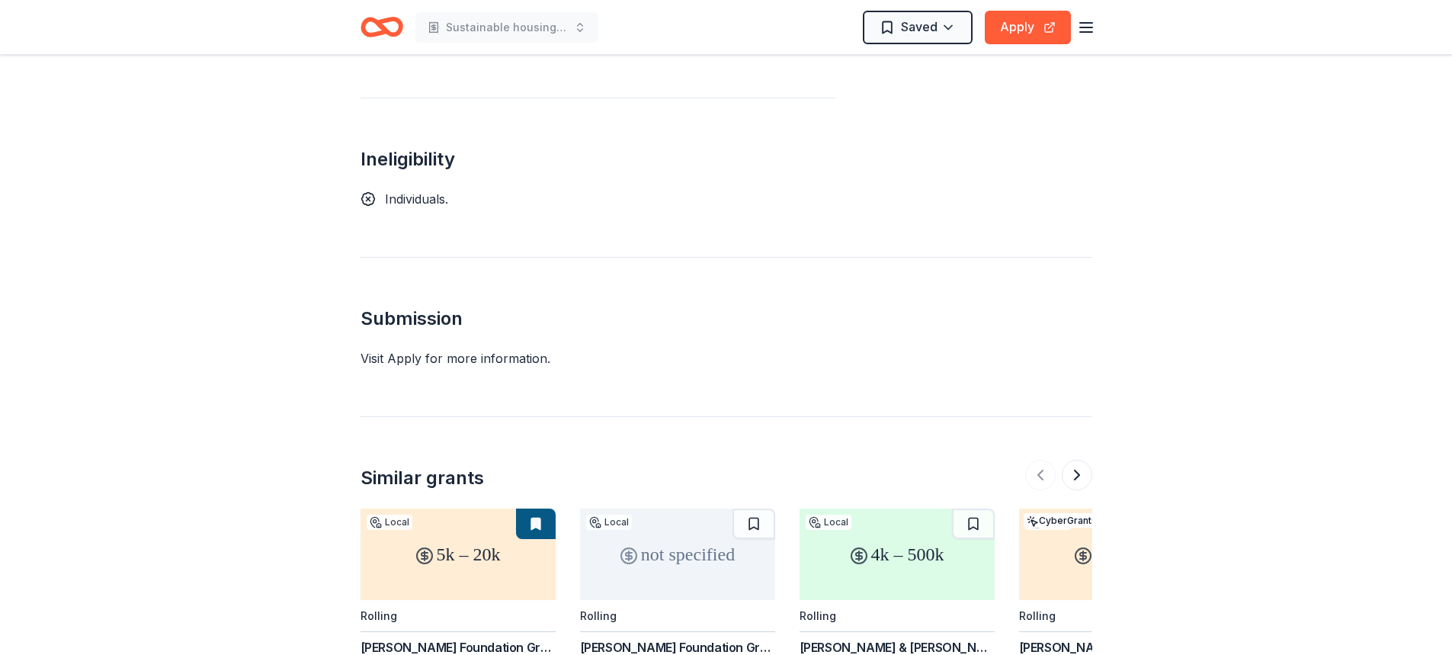
scroll to position [991, 0]
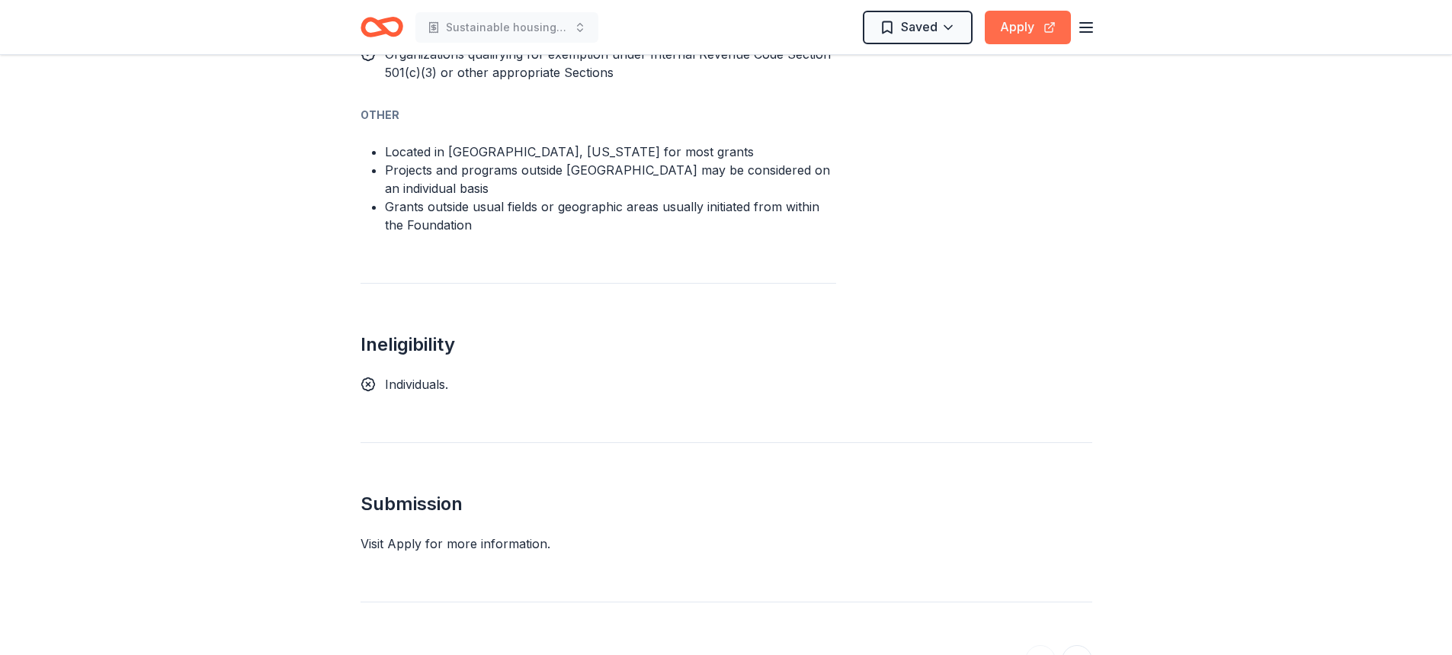
click at [1024, 37] on button "Apply" at bounding box center [1027, 28] width 86 height 34
